Goal: Task Accomplishment & Management: Manage account settings

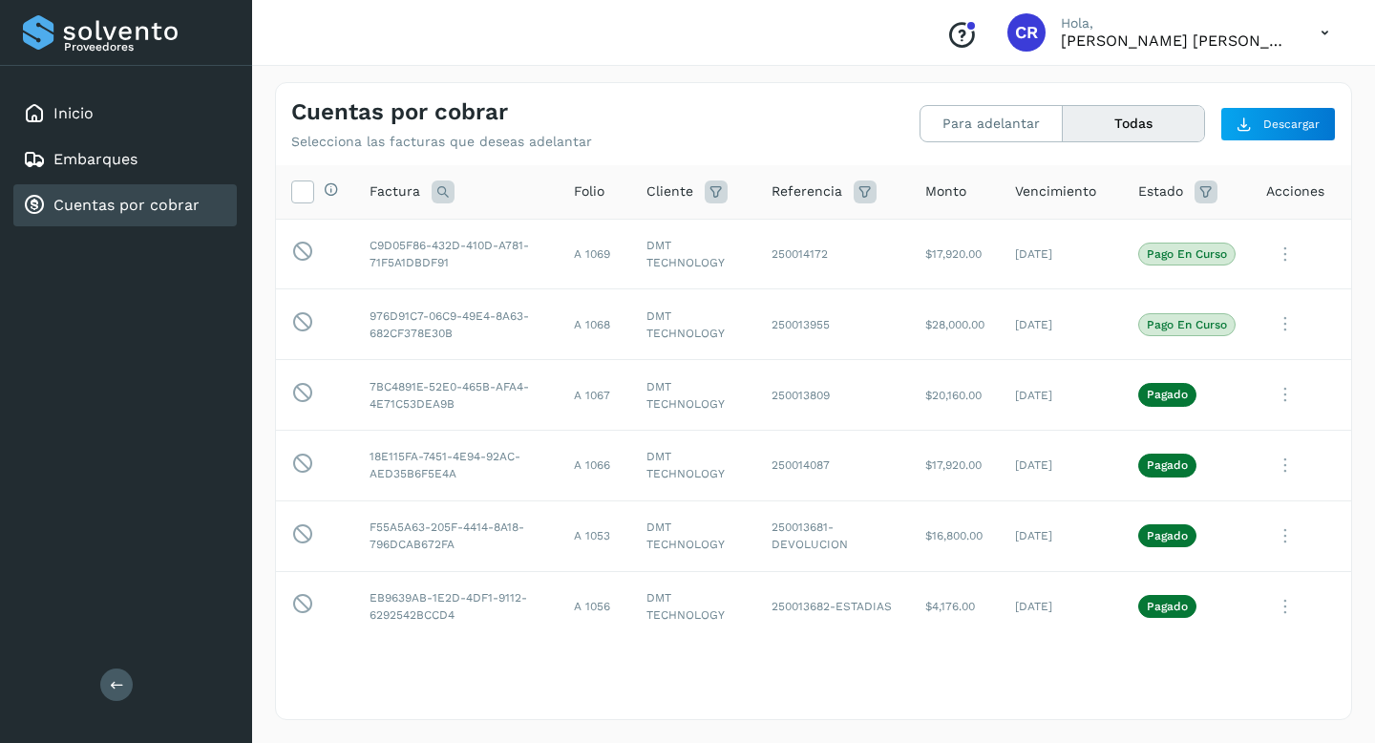
scroll to position [1899, 0]
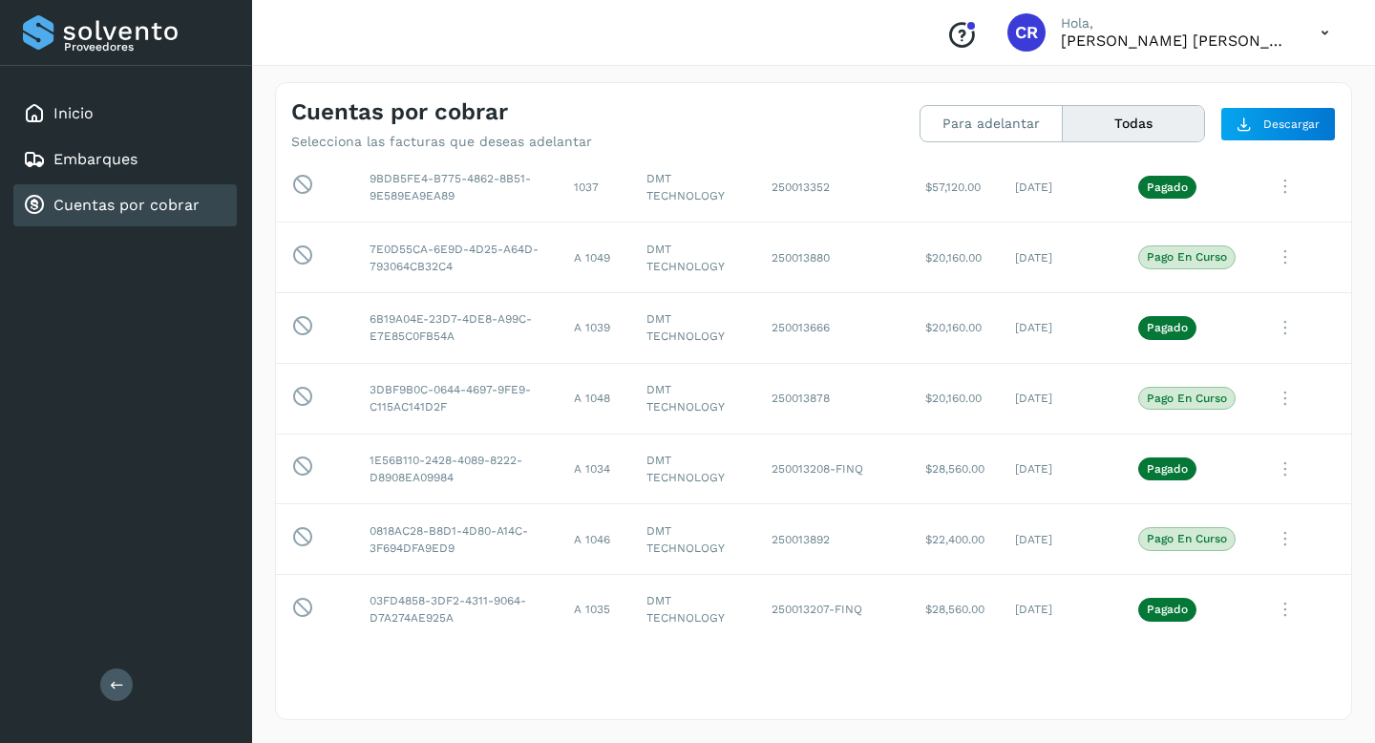
click at [173, 209] on link "Cuentas por cobrar" at bounding box center [126, 205] width 146 height 18
click at [1063, 125] on button "Para adelantar" at bounding box center [1133, 123] width 141 height 35
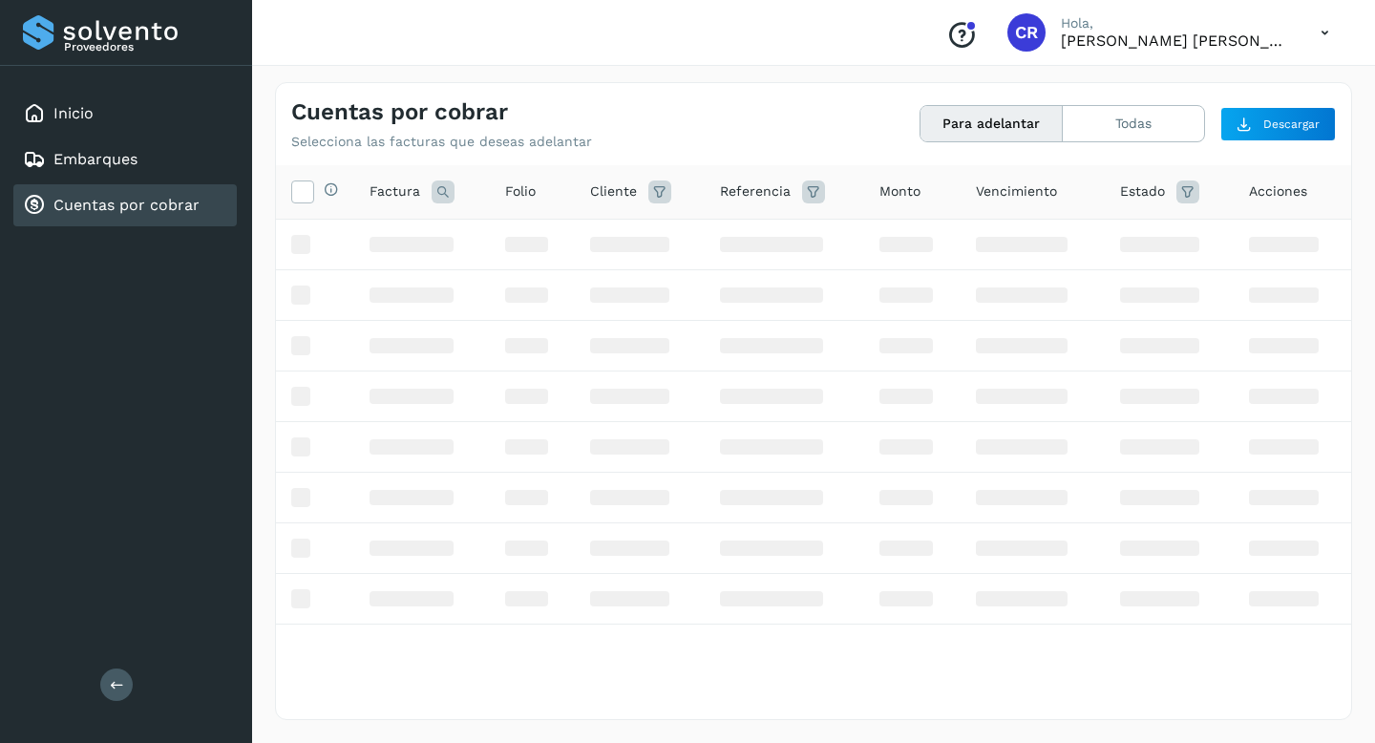
scroll to position [0, 0]
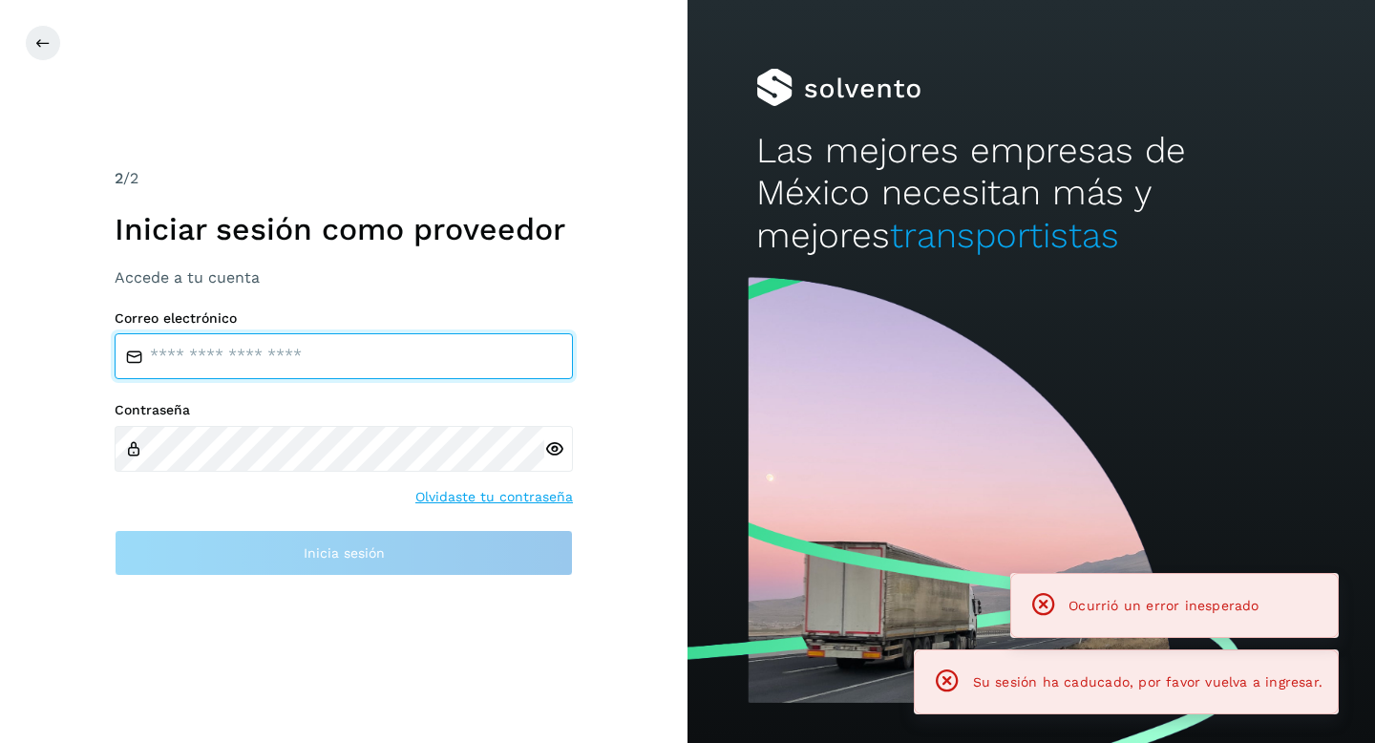
type input "**********"
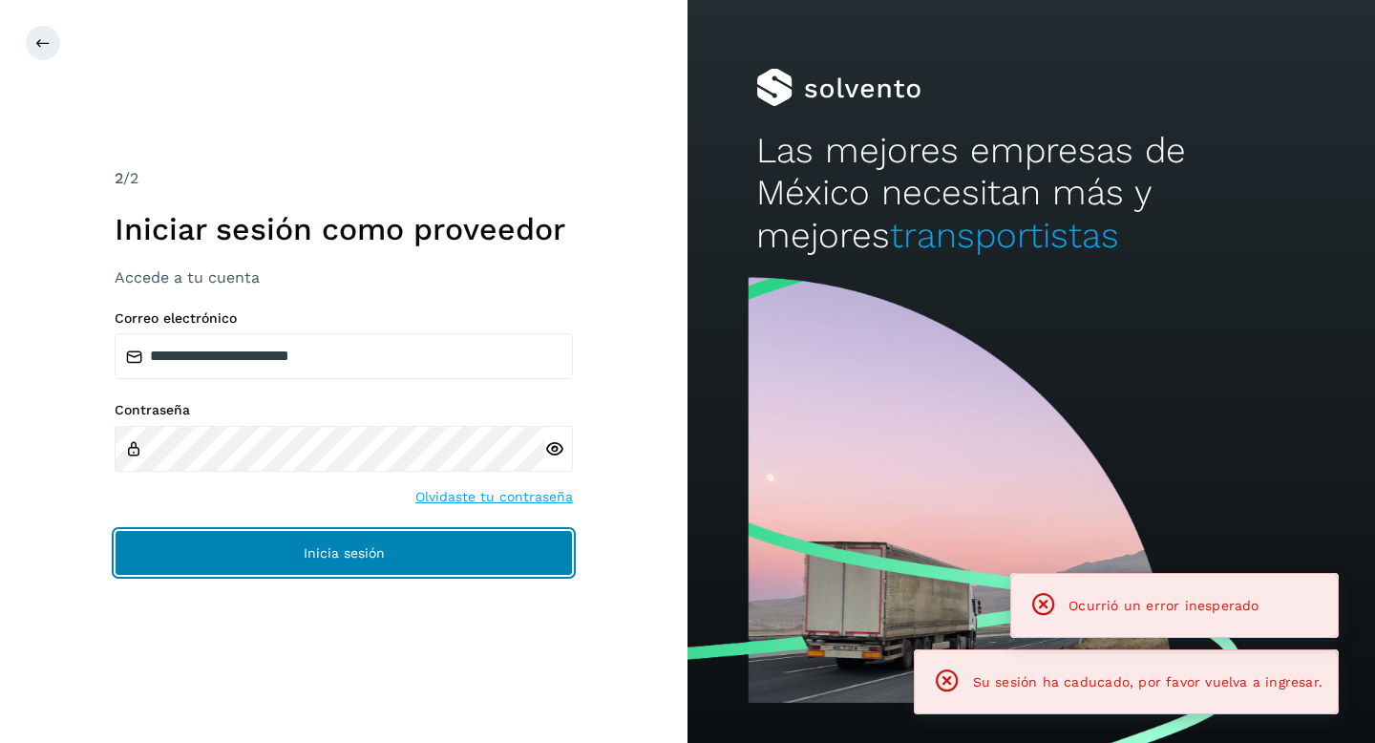
click at [473, 552] on button "Inicia sesión" at bounding box center [344, 553] width 458 height 46
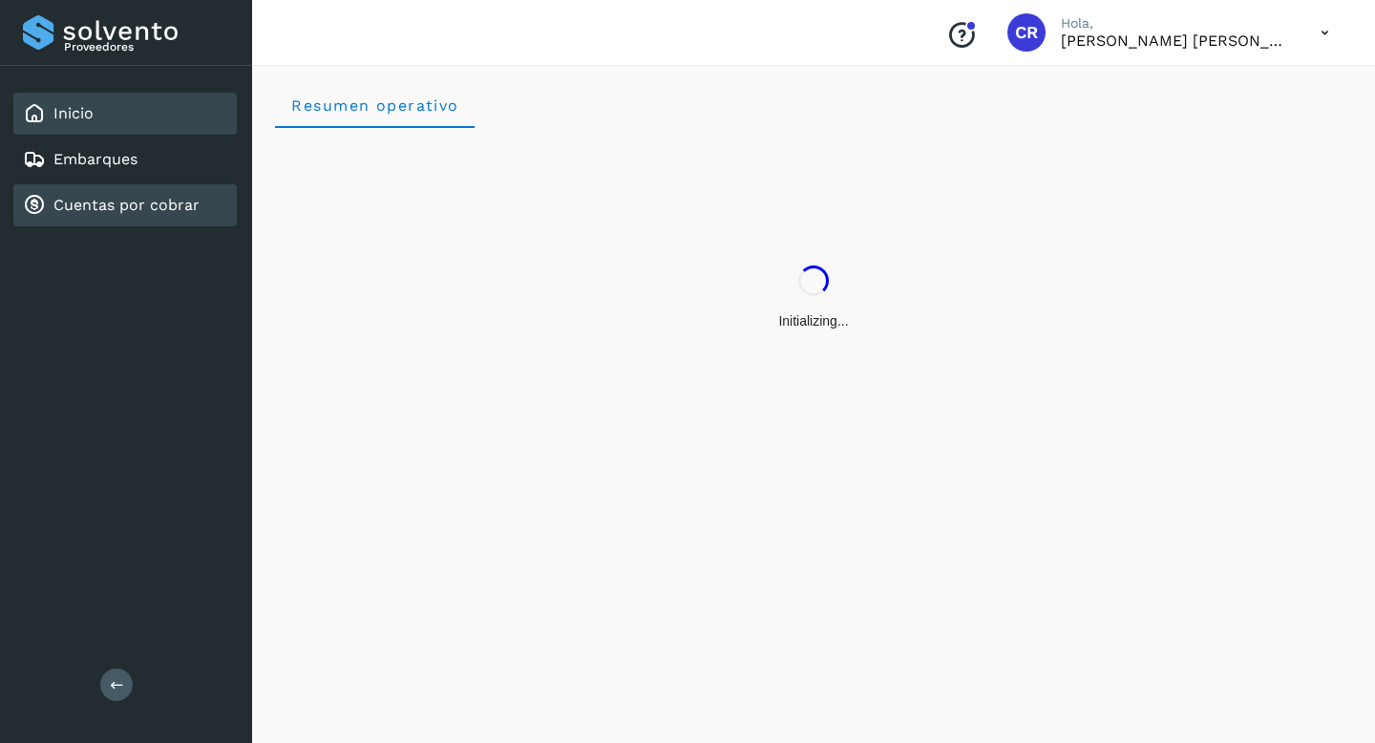
click at [174, 206] on link "Cuentas por cobrar" at bounding box center [126, 205] width 146 height 18
